Goal: Information Seeking & Learning: Check status

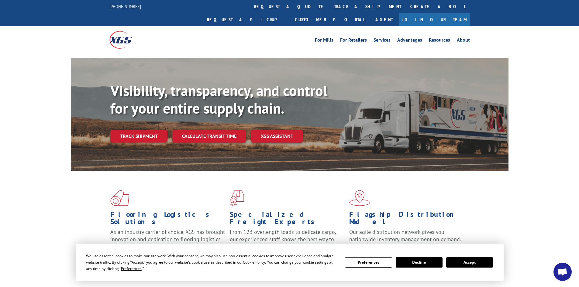
drag, startPoint x: 463, startPoint y: 261, endPoint x: 434, endPoint y: 231, distance: 41.5
click at [462, 260] on button "Accept" at bounding box center [469, 262] width 47 height 10
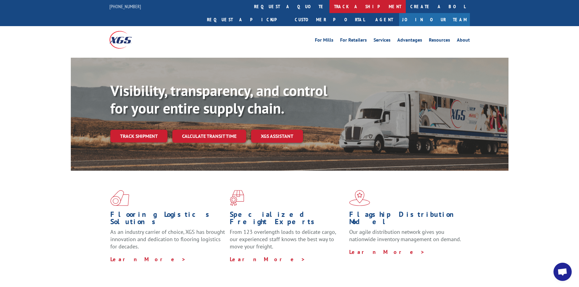
click at [330, 6] on link "track a shipment" at bounding box center [368, 6] width 76 height 13
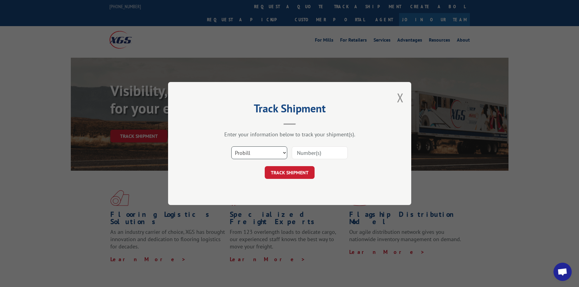
click at [283, 151] on select "Select category... Probill BOL PO" at bounding box center [259, 153] width 56 height 13
select select "bol"
click at [231, 147] on select "Select category... Probill BOL PO" at bounding box center [259, 153] width 56 height 13
click at [312, 156] on input at bounding box center [320, 153] width 56 height 13
paste input "455437"
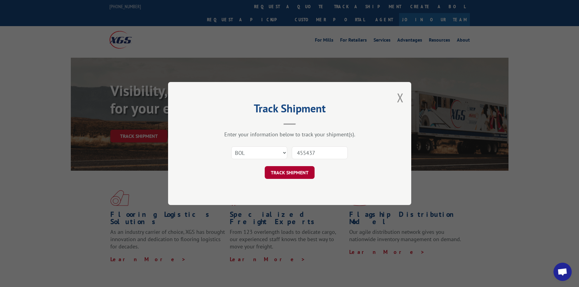
type input "455437"
click at [287, 171] on button "TRACK SHIPMENT" at bounding box center [290, 172] width 50 height 13
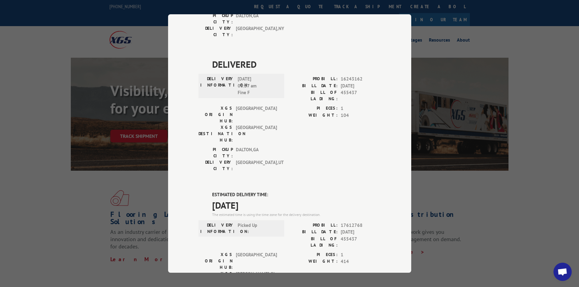
scroll to position [152, 0]
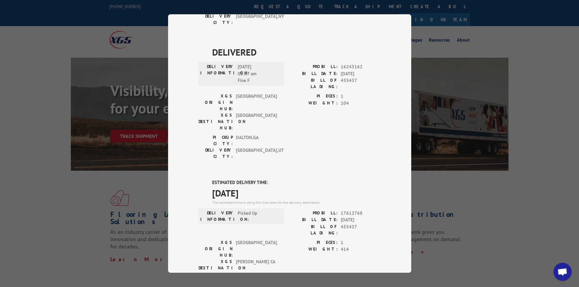
click at [299, 240] on div "PIECES: 1 WEIGHT: 414" at bounding box center [335, 260] width 91 height 41
